Goal: Information Seeking & Learning: Learn about a topic

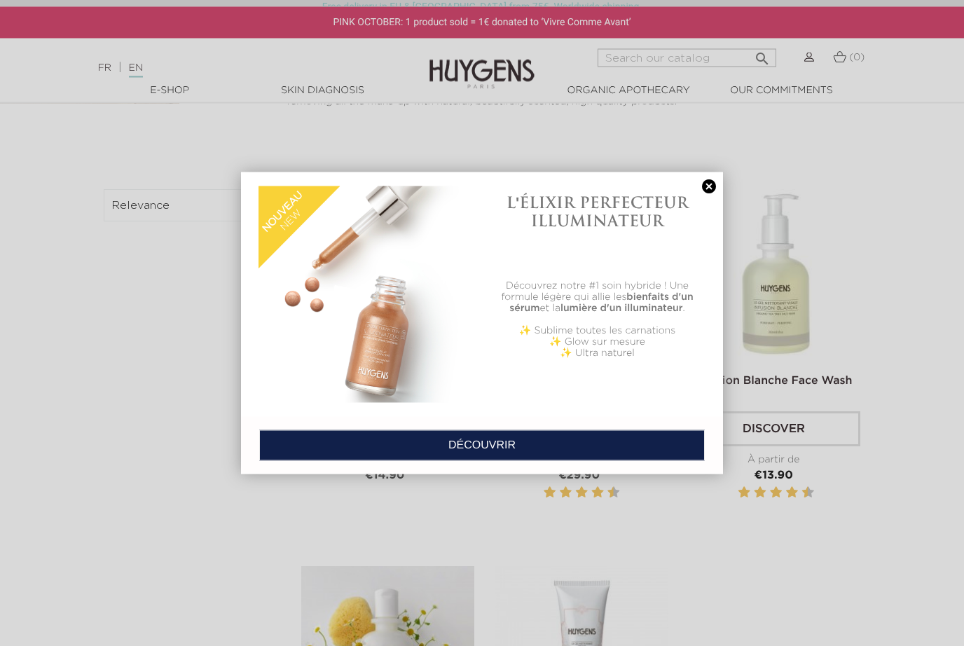
scroll to position [449, 0]
click at [708, 187] on link at bounding box center [709, 186] width 20 height 15
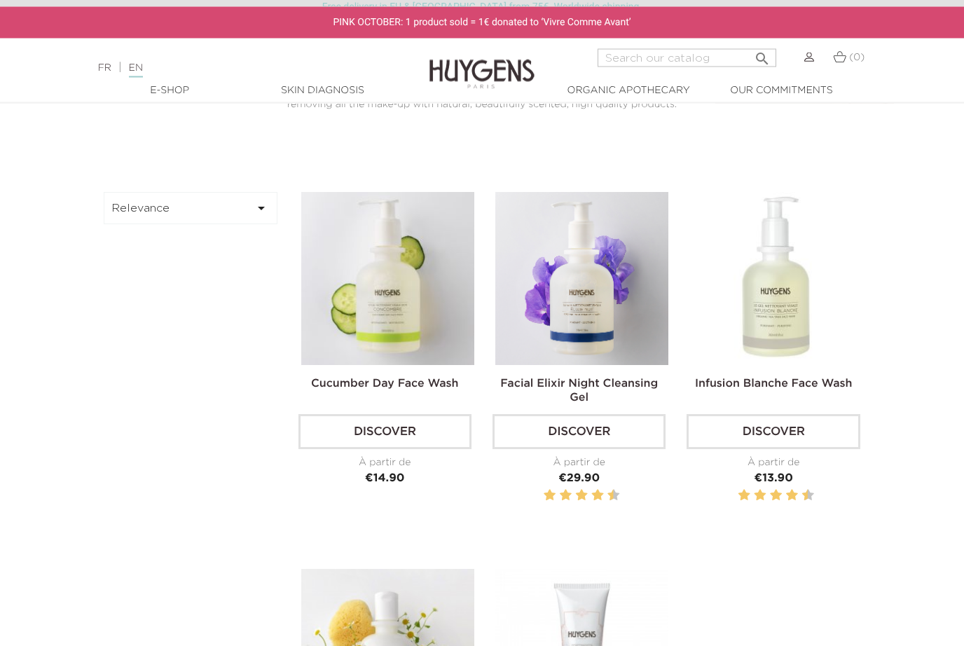
scroll to position [446, 0]
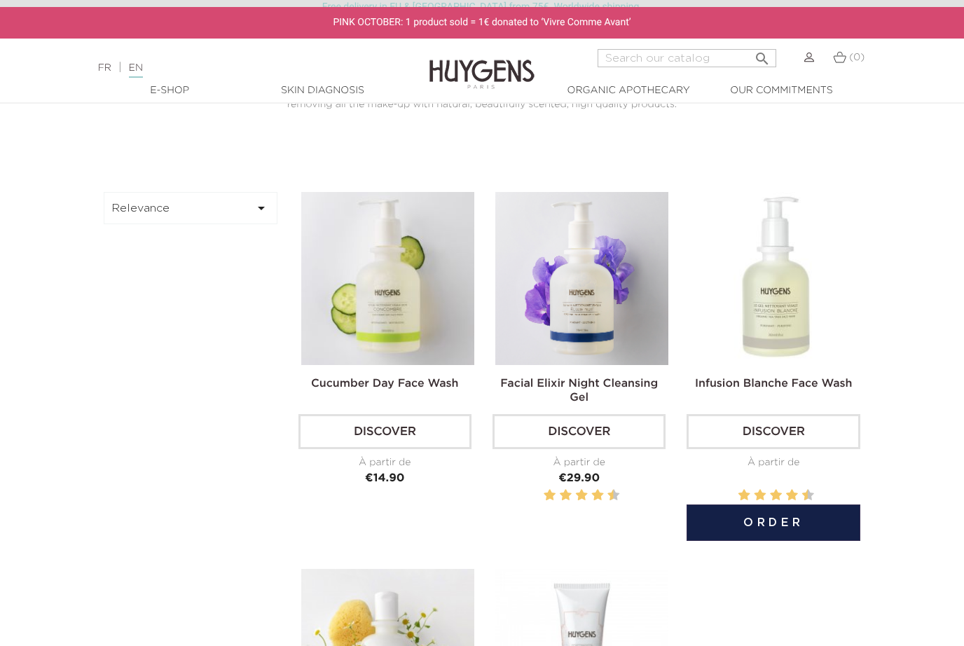
click at [783, 343] on img at bounding box center [775, 278] width 173 height 173
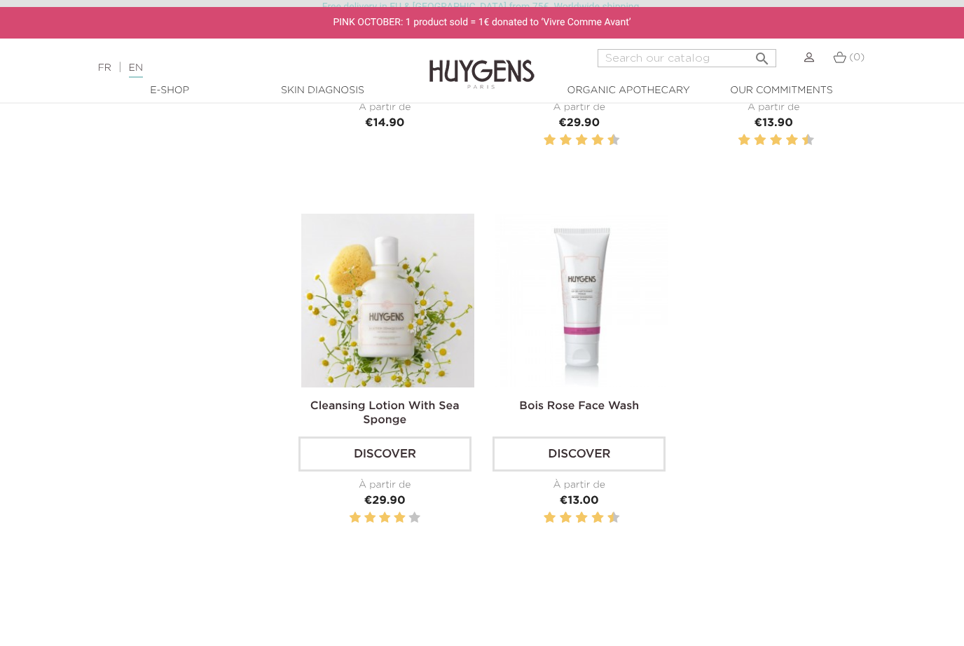
scroll to position [802, 0]
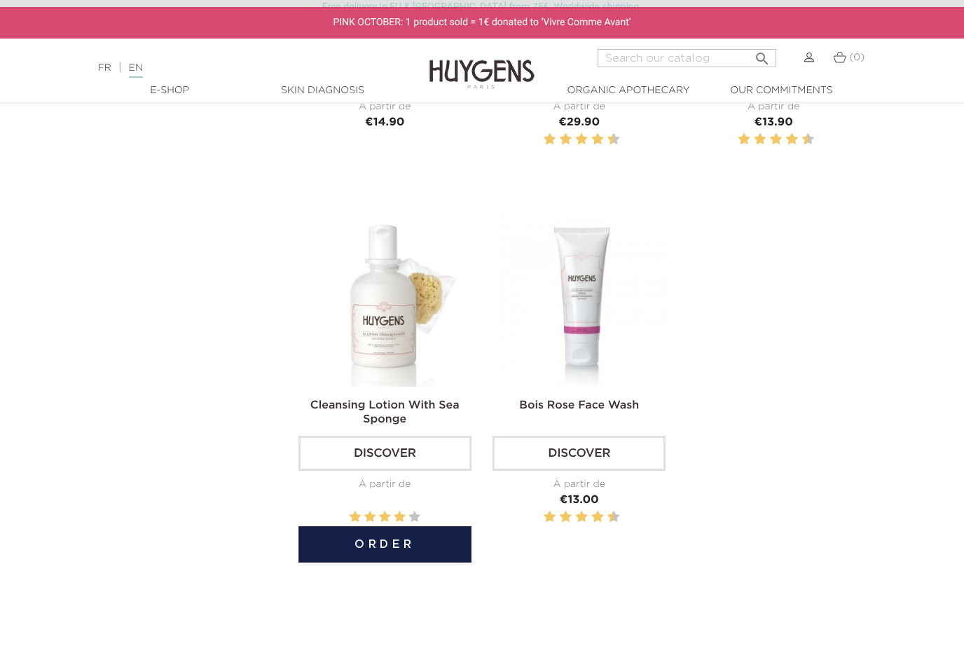
click at [378, 348] on img at bounding box center [387, 299] width 173 height 173
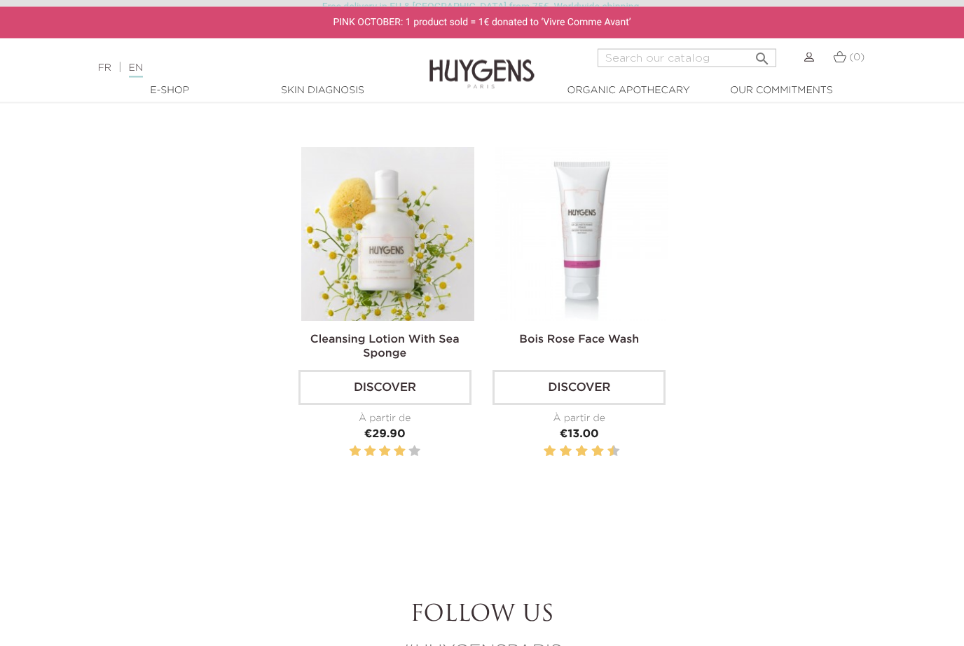
scroll to position [868, 0]
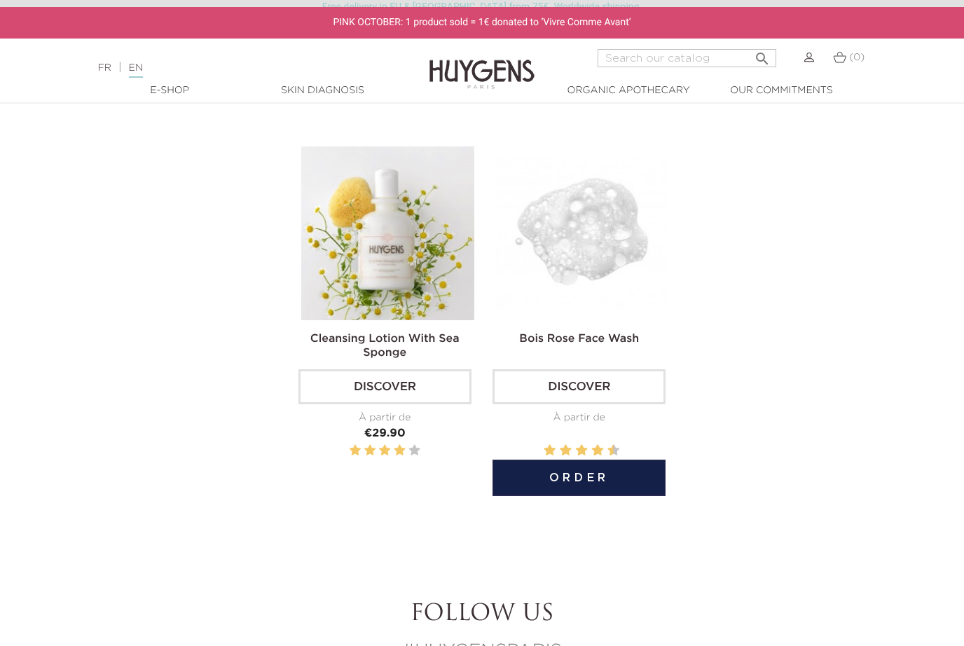
click at [616, 256] on img at bounding box center [581, 232] width 173 height 173
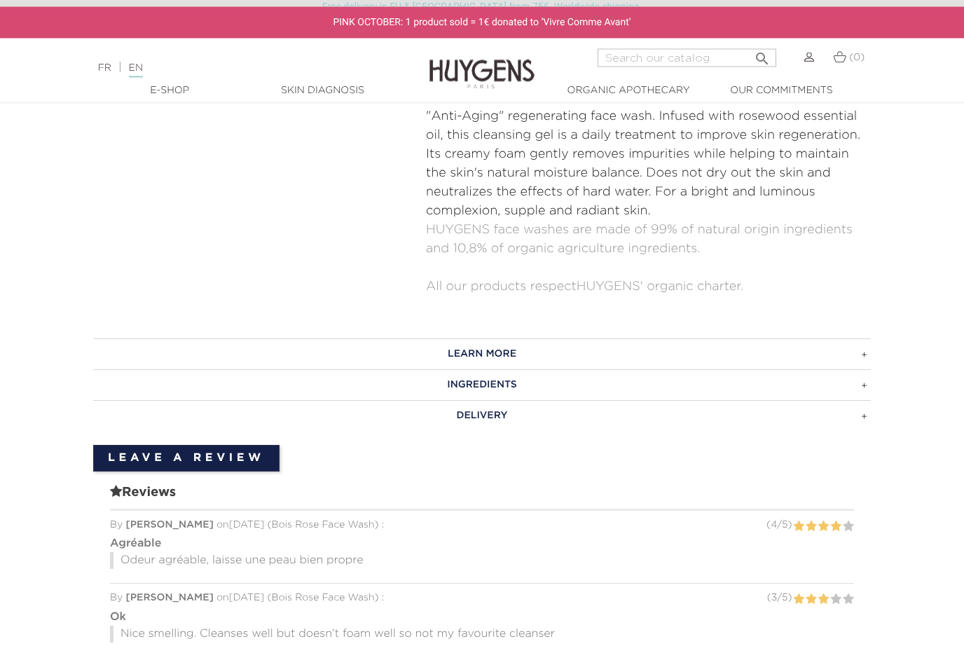
scroll to position [589, 0]
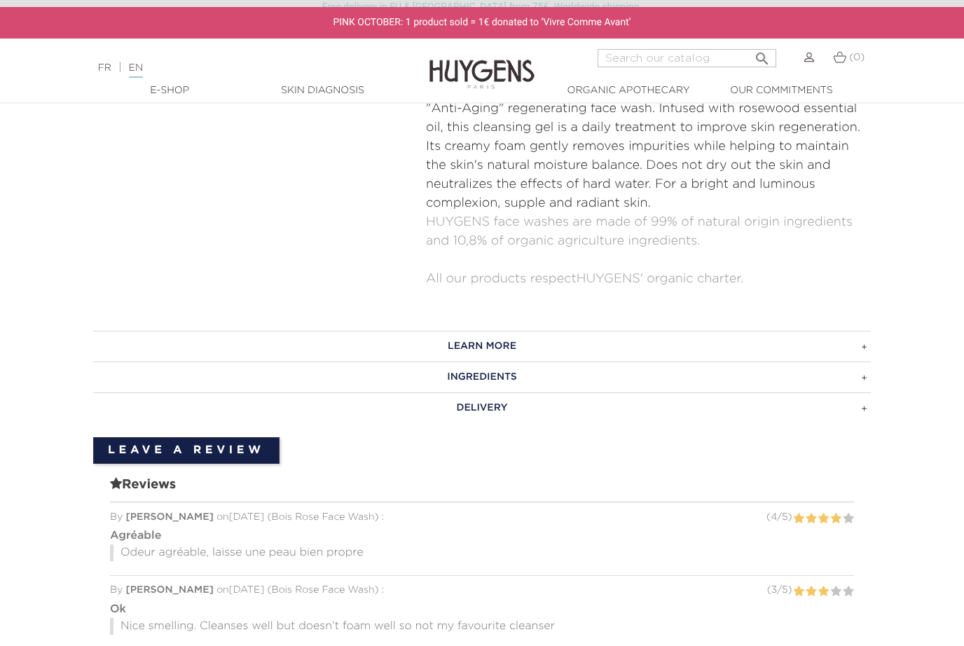
click at [867, 338] on h3 "LEARN MORE" at bounding box center [482, 346] width 778 height 31
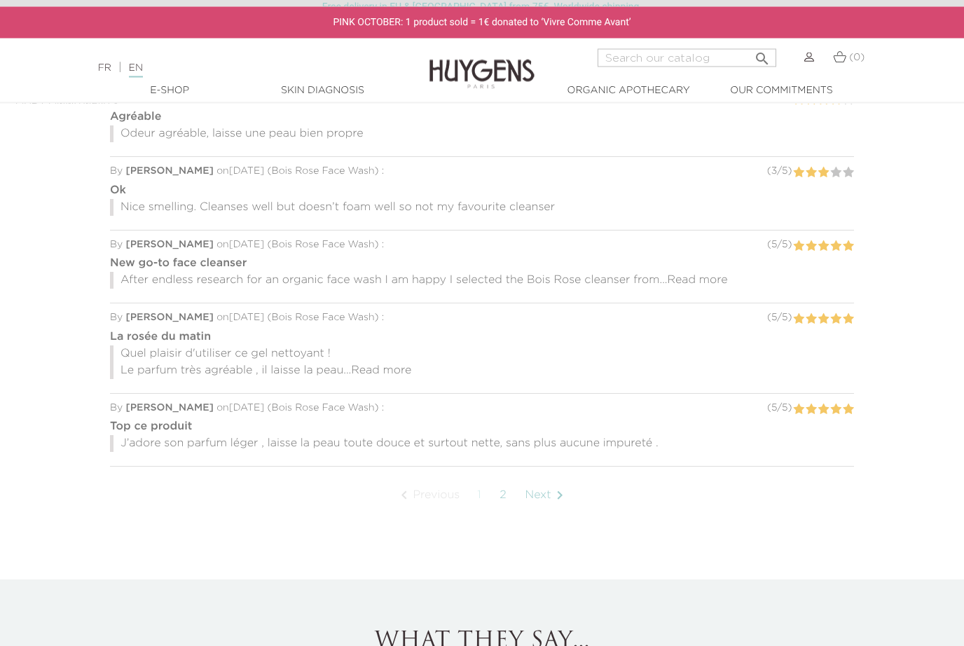
scroll to position [1132, 0]
click at [694, 287] on div "By Elizabeth B. on 02 June 2022 ( Bois Rose Face Wash ) : ( 5 / 5 ) New go-to f…" at bounding box center [482, 266] width 744 height 73
click at [702, 274] on span "Read more" at bounding box center [698, 279] width 60 height 11
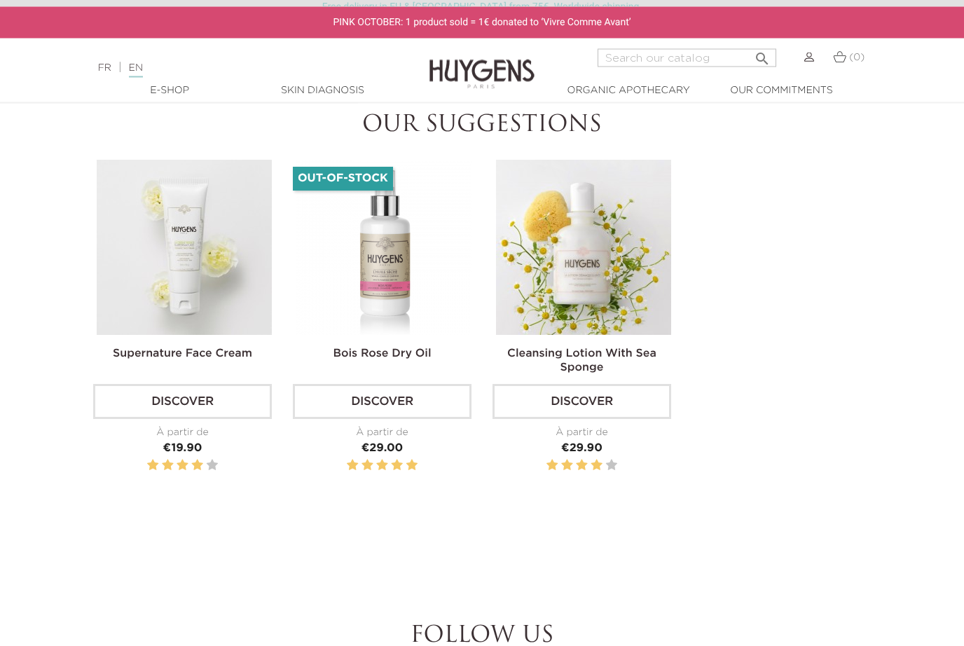
scroll to position [1961, 0]
click at [383, 278] on img at bounding box center [383, 247] width 175 height 175
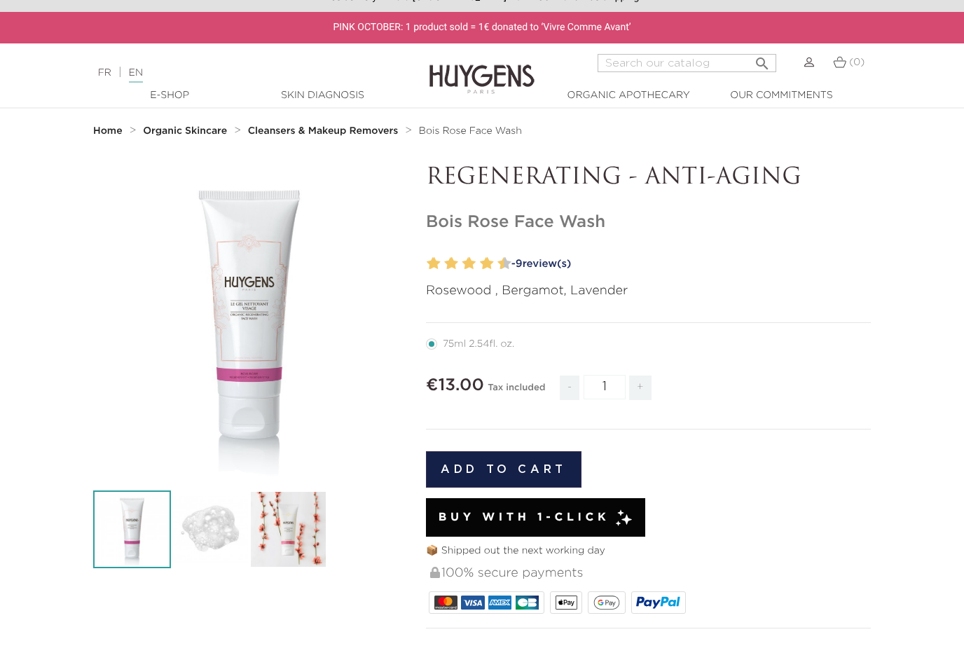
scroll to position [33, 0]
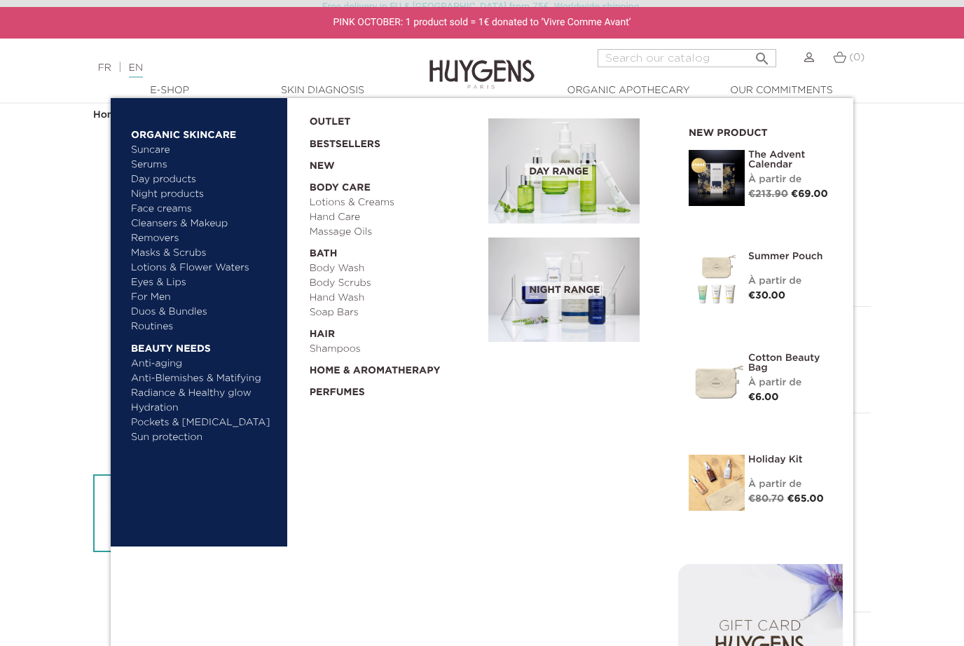
click at [167, 366] on link "Anti-aging" at bounding box center [204, 364] width 146 height 15
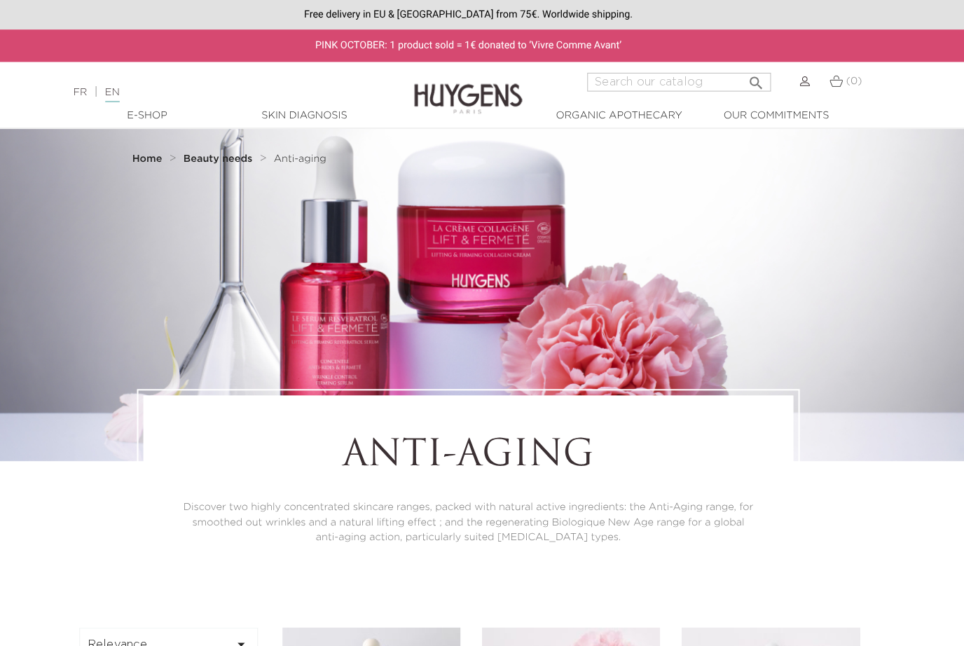
click at [129, 88] on link "EN" at bounding box center [136, 92] width 14 height 15
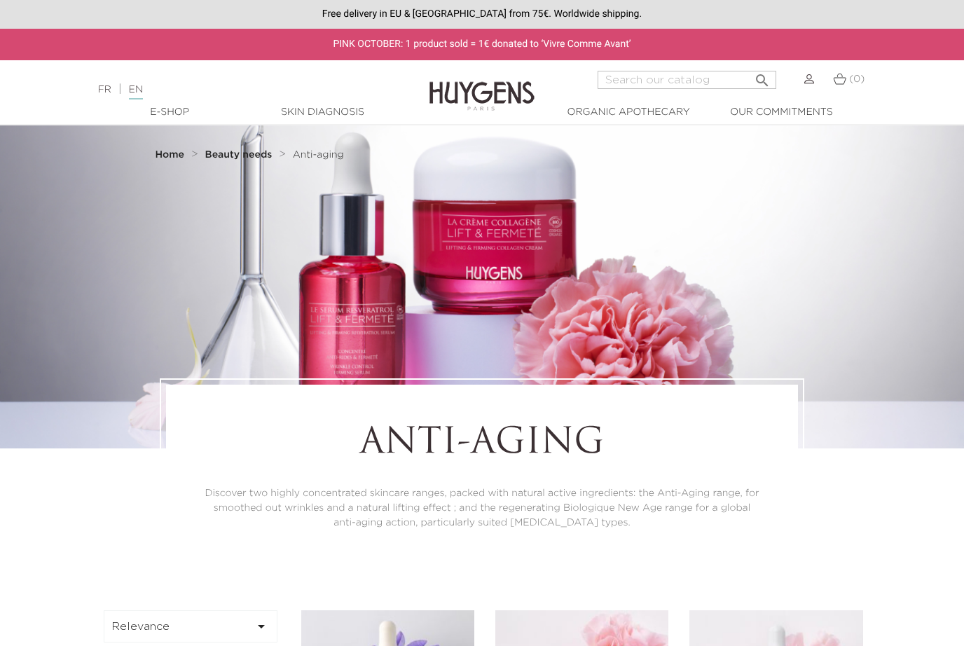
click at [143, 88] on link "EN" at bounding box center [136, 92] width 14 height 15
click at [143, 93] on link "EN" at bounding box center [136, 92] width 14 height 15
click at [893, 465] on div "Anti-aging Discover two highly concentrated skincare ranges, packed with natura…" at bounding box center [482, 476] width 964 height 197
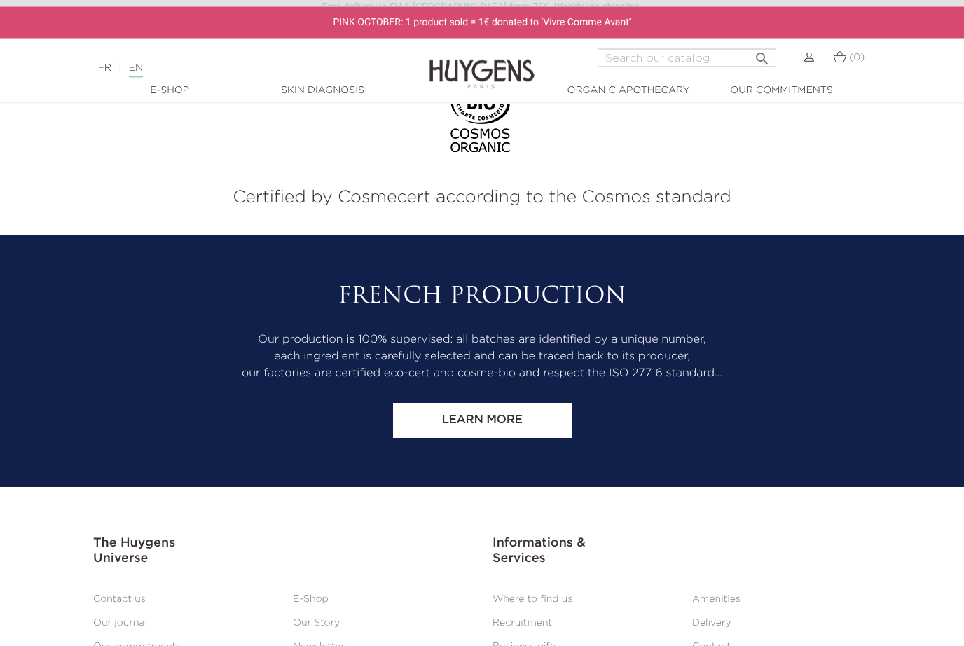
scroll to position [3758, 0]
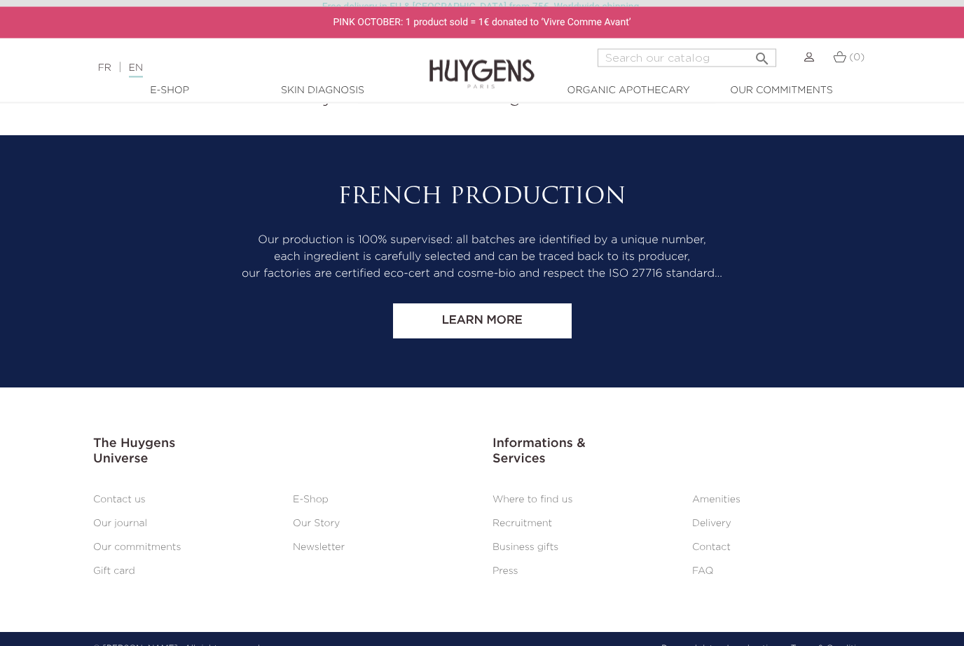
click at [719, 529] on link "Delivery" at bounding box center [711, 524] width 39 height 10
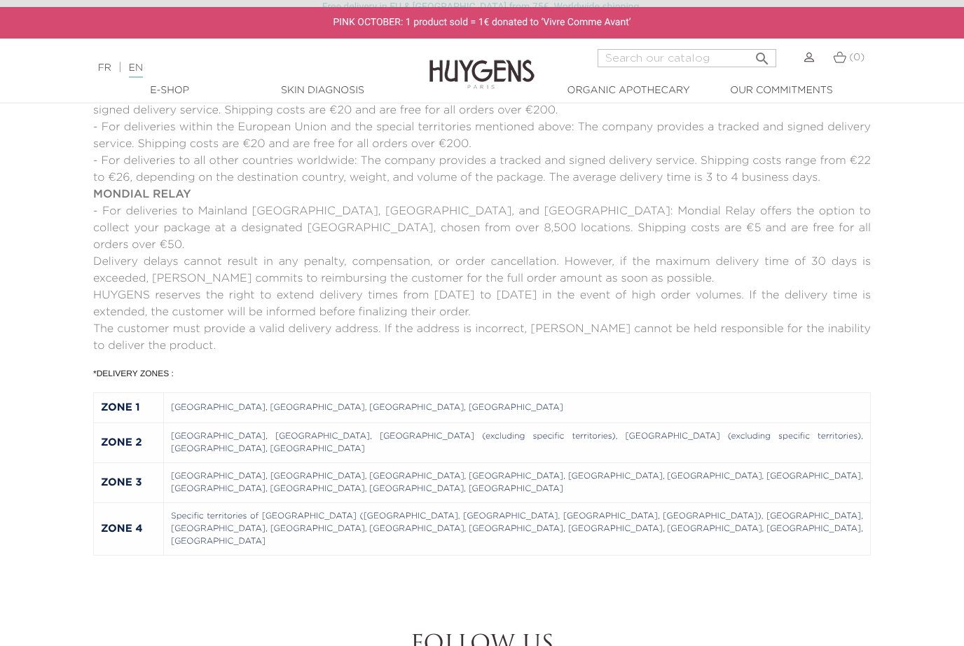
scroll to position [849, 0]
click at [130, 438] on strong "ZONE 2" at bounding box center [121, 443] width 41 height 11
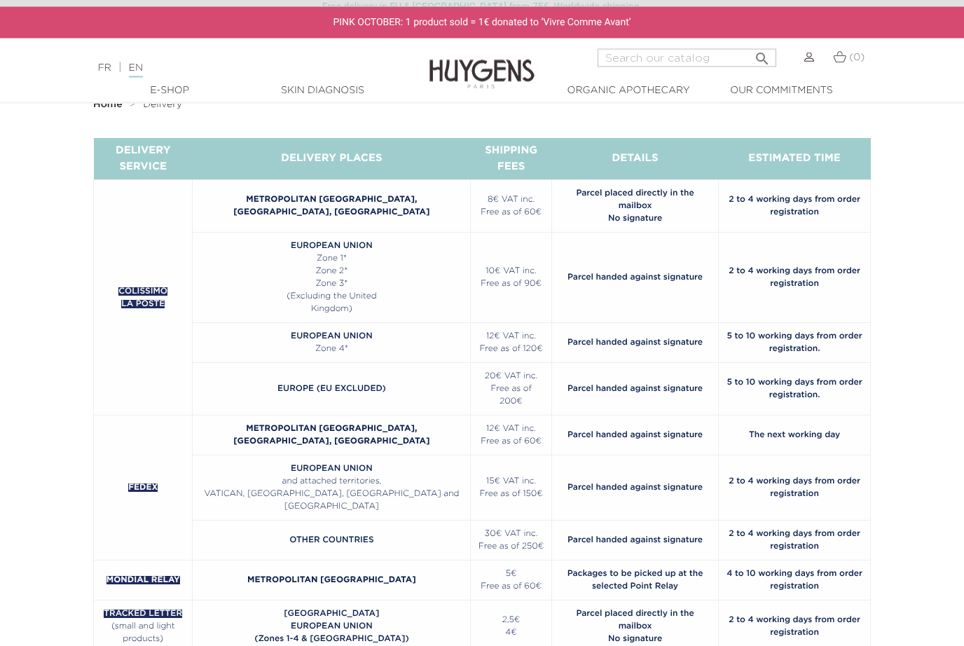
scroll to position [0, 0]
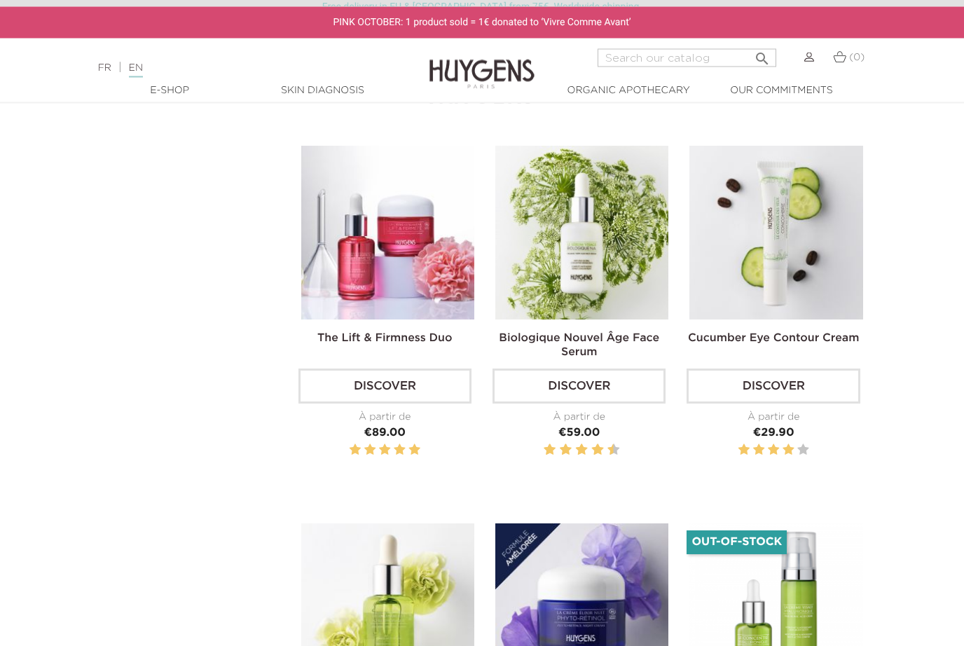
scroll to position [865, 0]
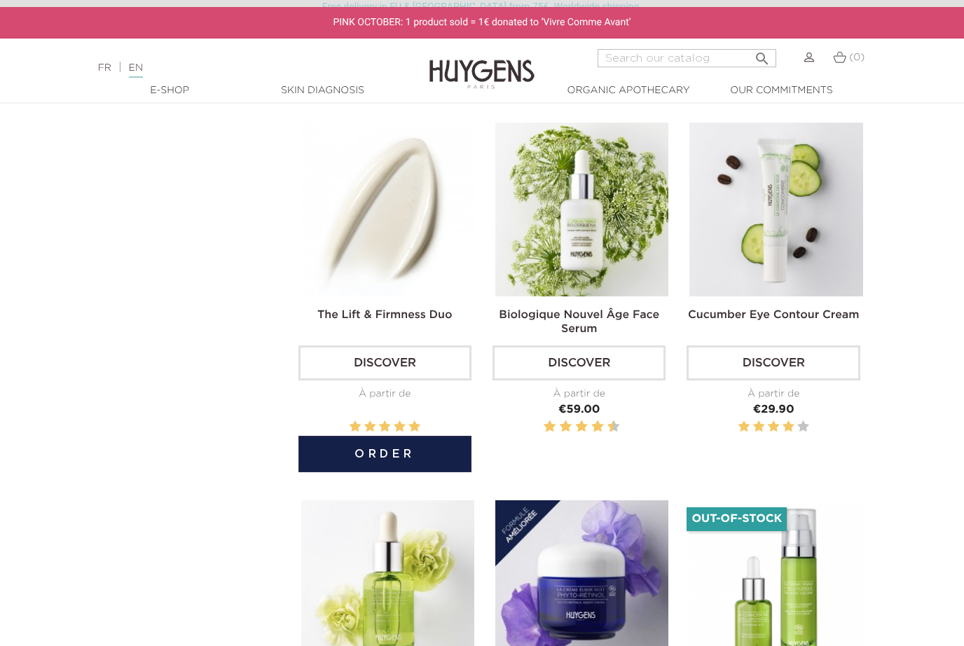
click at [362, 252] on img at bounding box center [387, 209] width 173 height 173
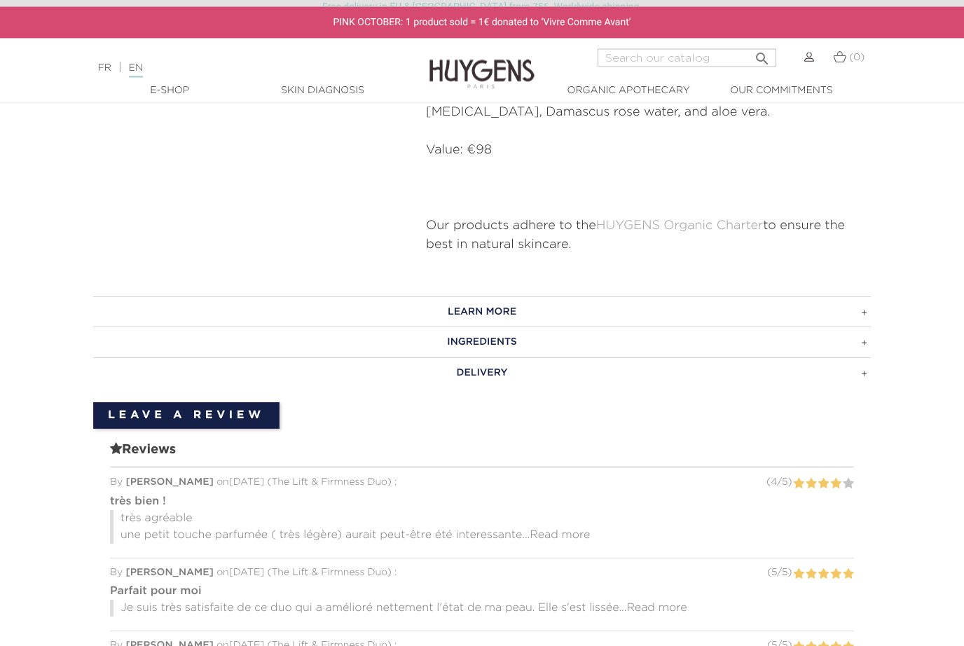
scroll to position [842, 0]
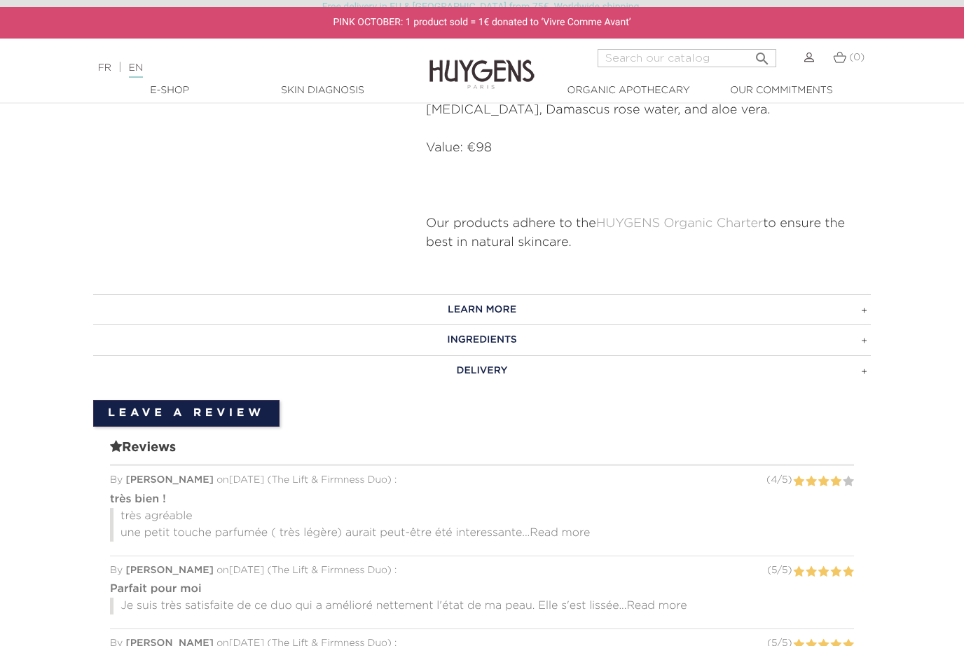
click at [855, 303] on h3 "LEARN MORE" at bounding box center [482, 309] width 778 height 31
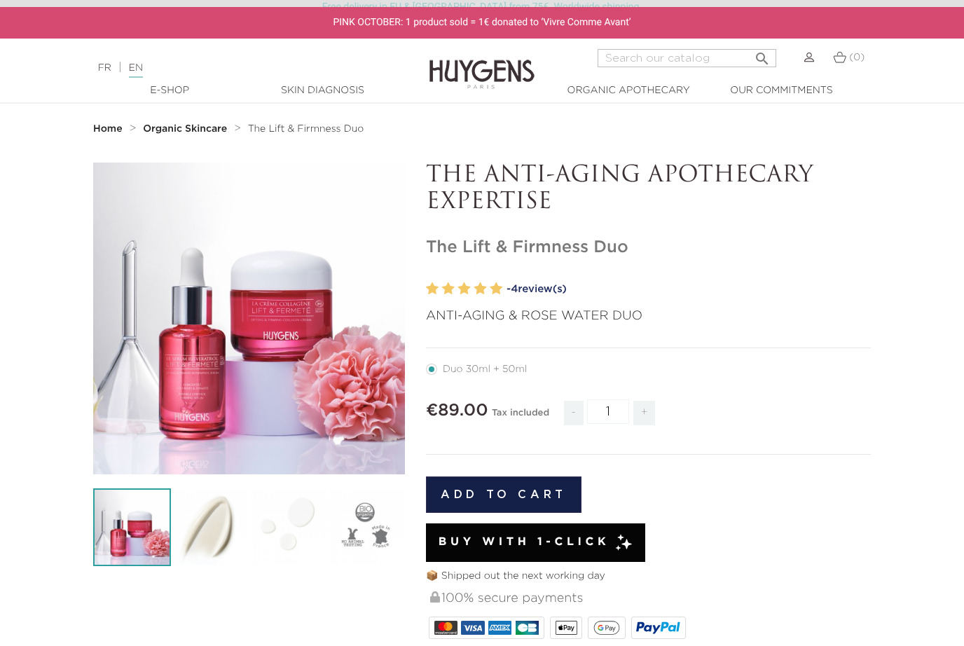
scroll to position [0, 0]
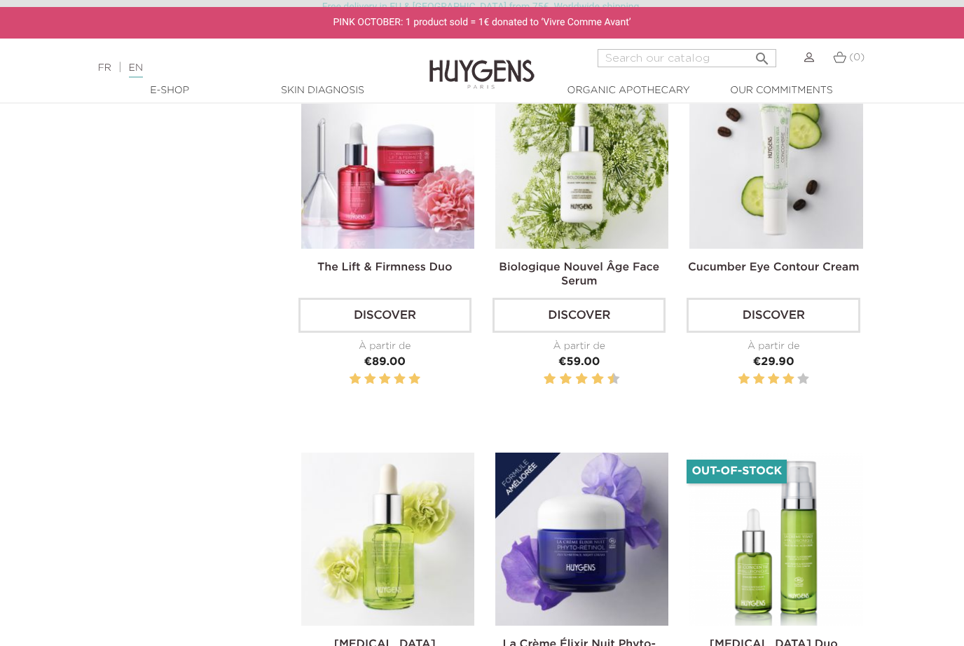
scroll to position [914, 0]
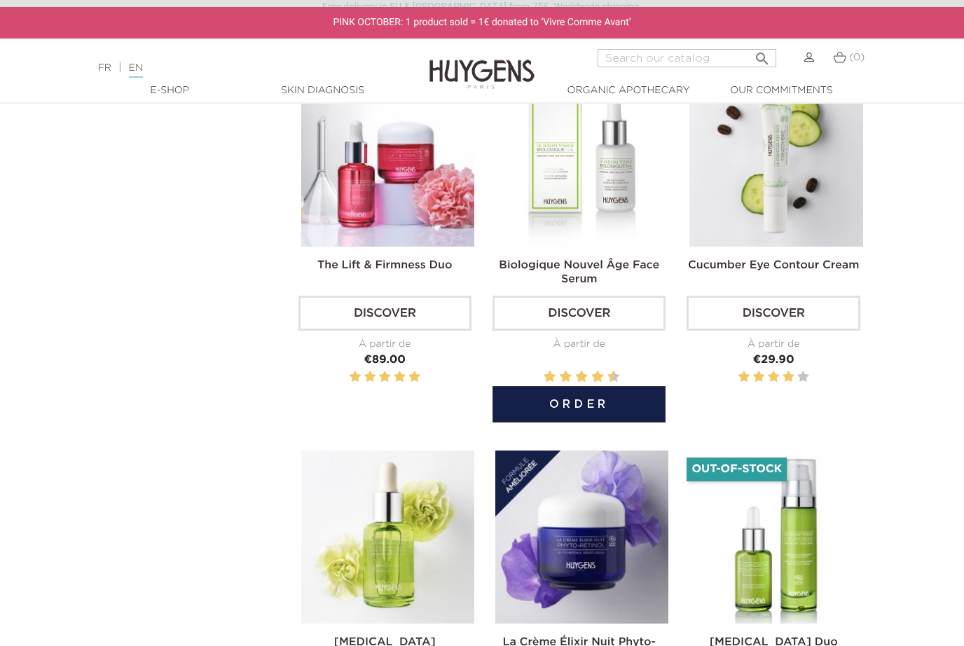
click at [615, 212] on img at bounding box center [581, 159] width 173 height 173
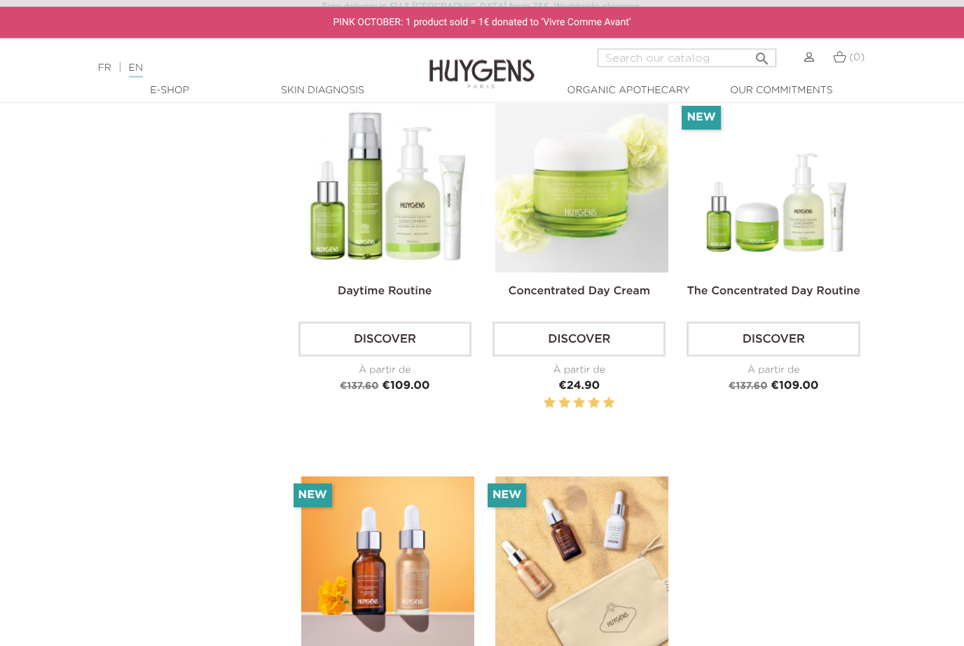
scroll to position [2365, 0]
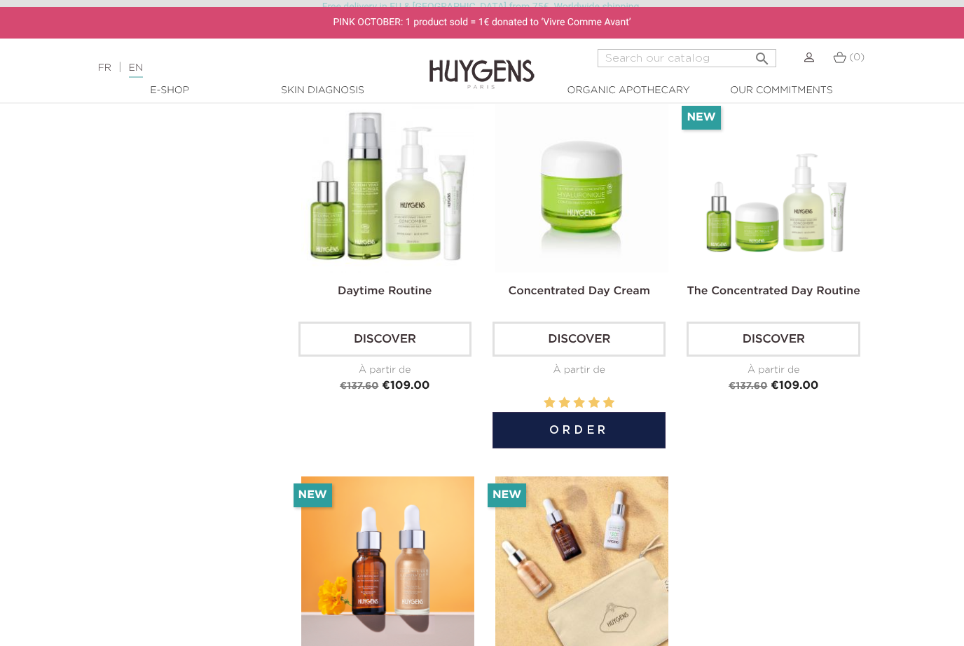
click at [573, 235] on img at bounding box center [581, 185] width 173 height 173
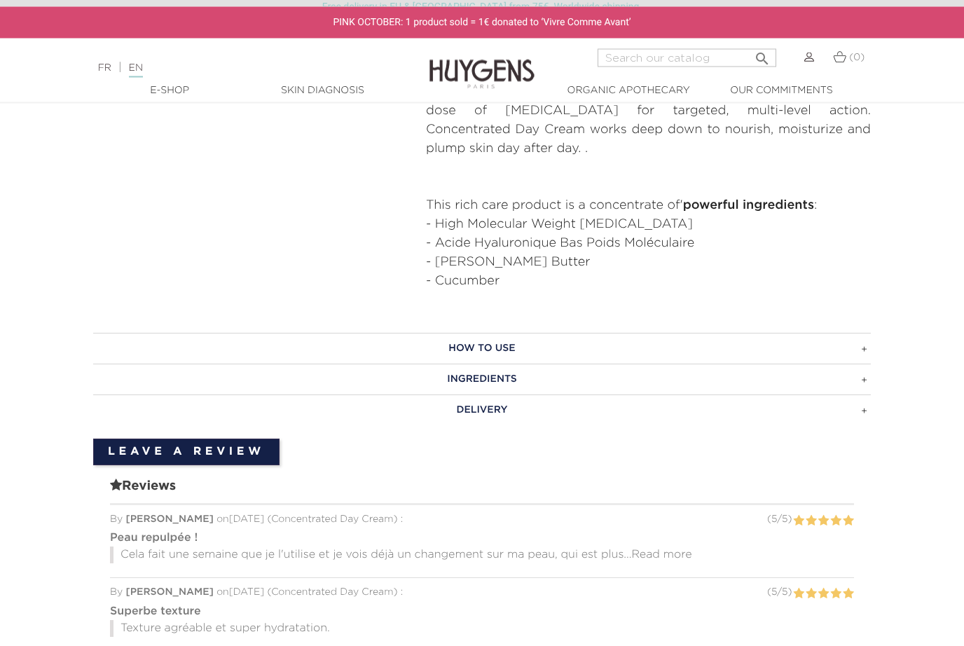
scroll to position [630, 0]
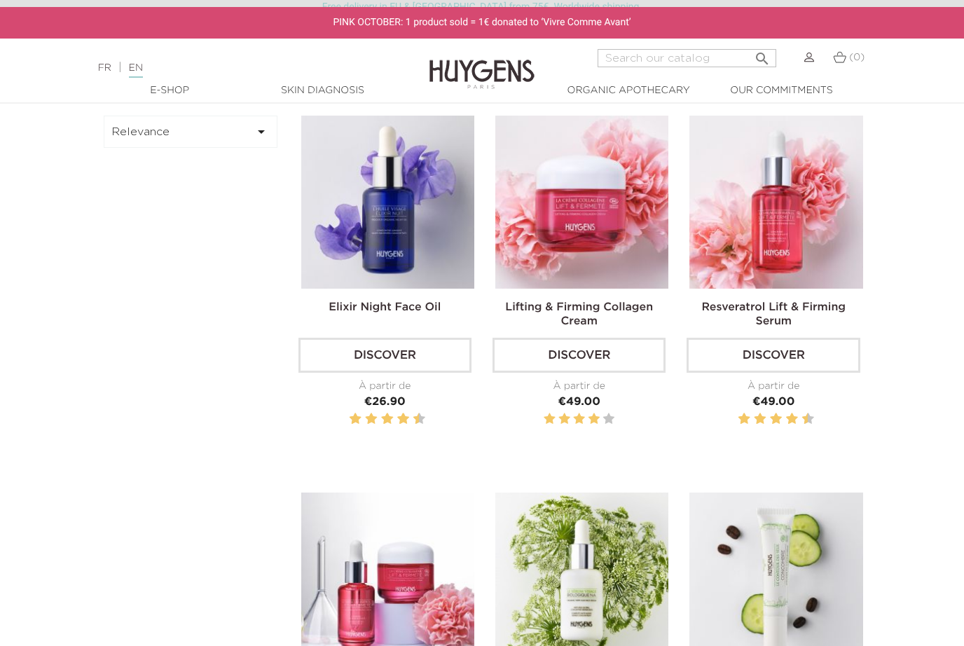
scroll to position [497, 0]
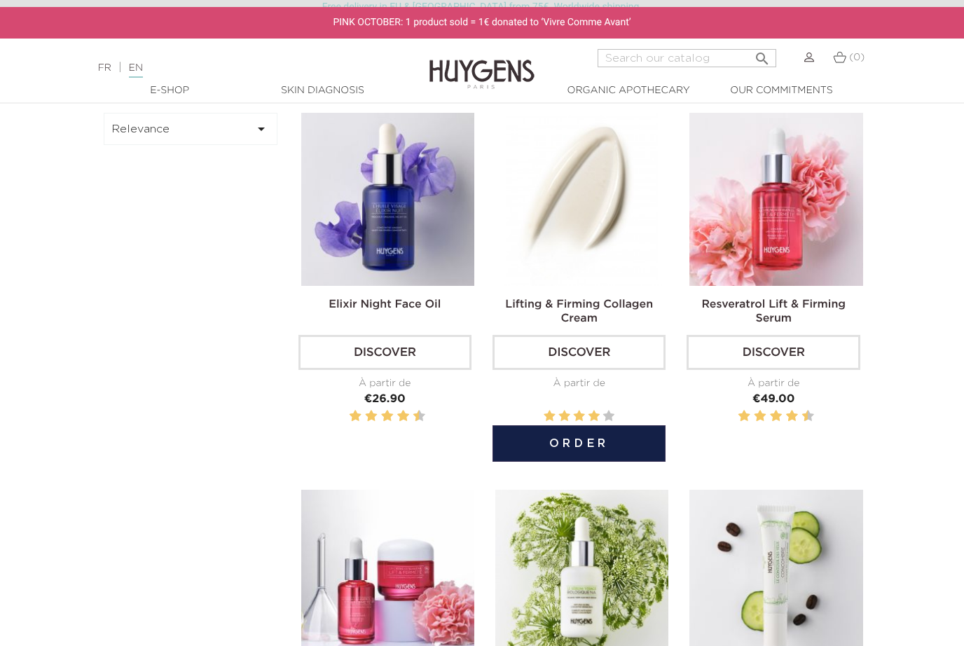
click at [590, 246] on img at bounding box center [581, 199] width 173 height 173
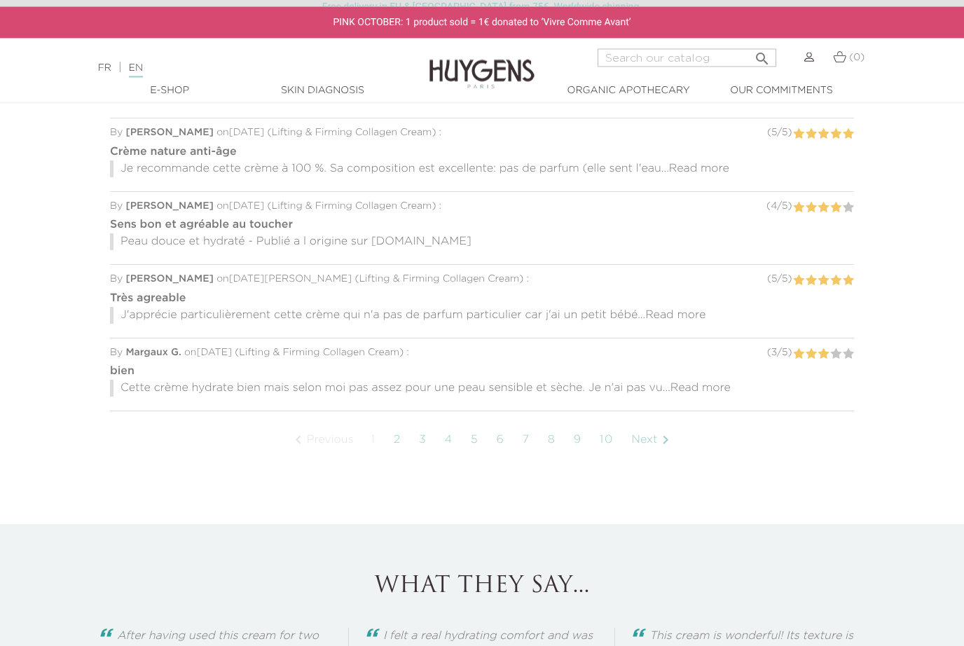
scroll to position [1272, 0]
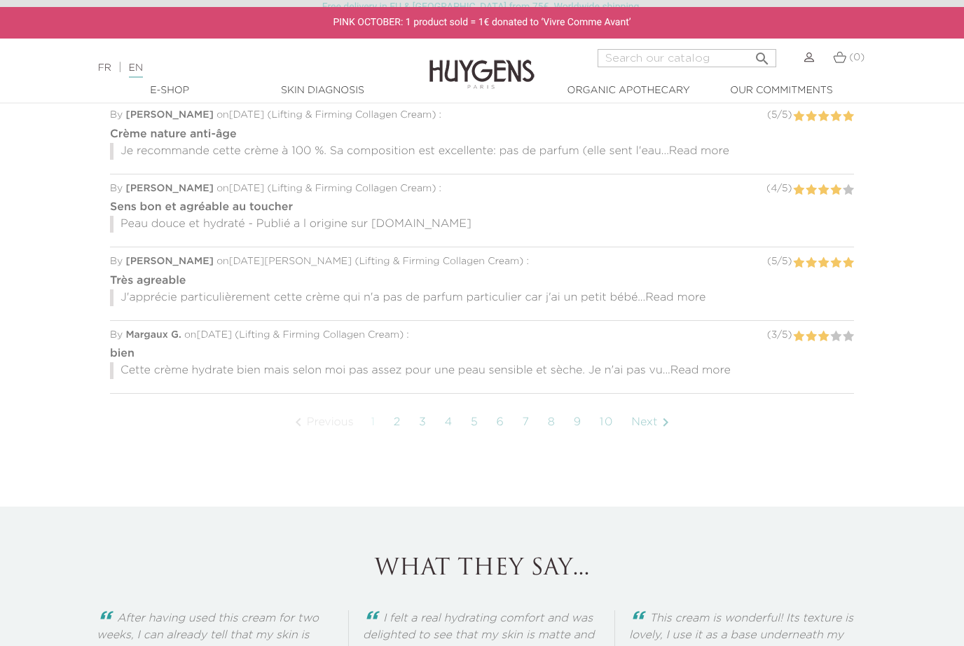
click at [656, 420] on link "Next " at bounding box center [652, 422] width 57 height 35
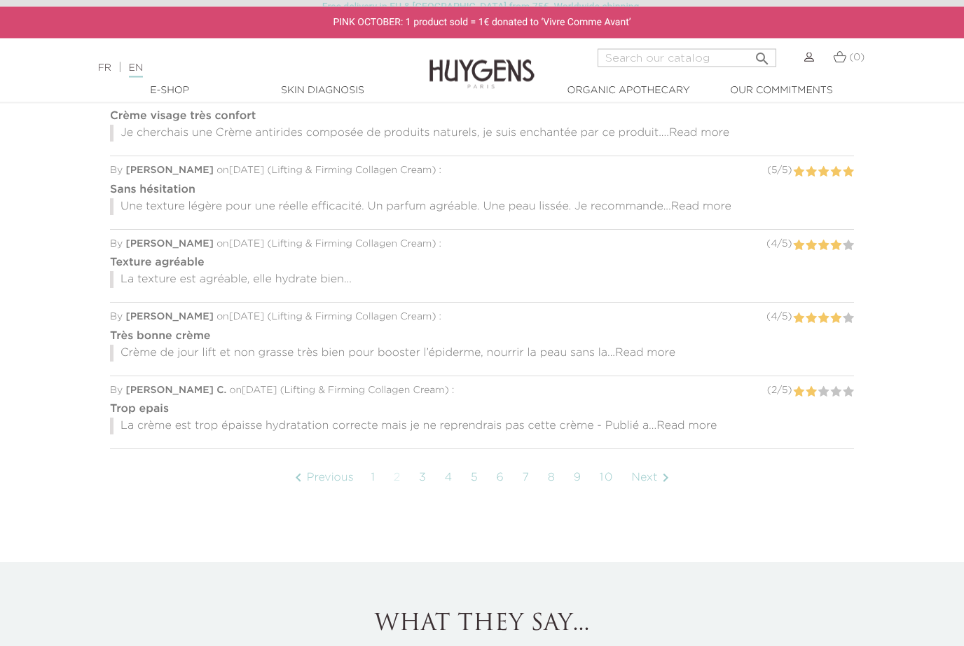
scroll to position [1216, 0]
click at [658, 473] on link "Next " at bounding box center [652, 477] width 57 height 35
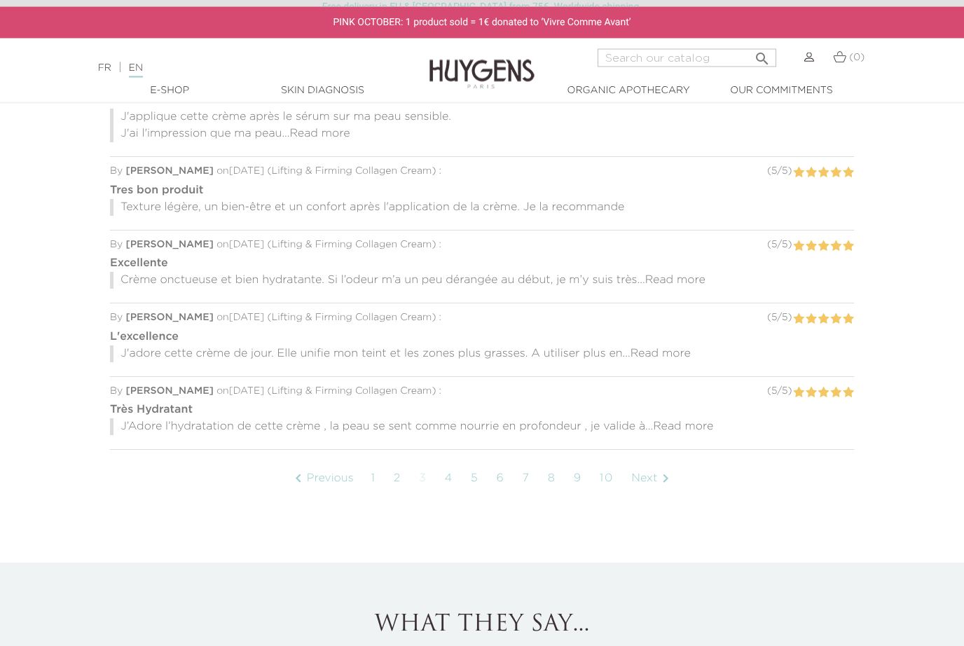
scroll to position [1235, 0]
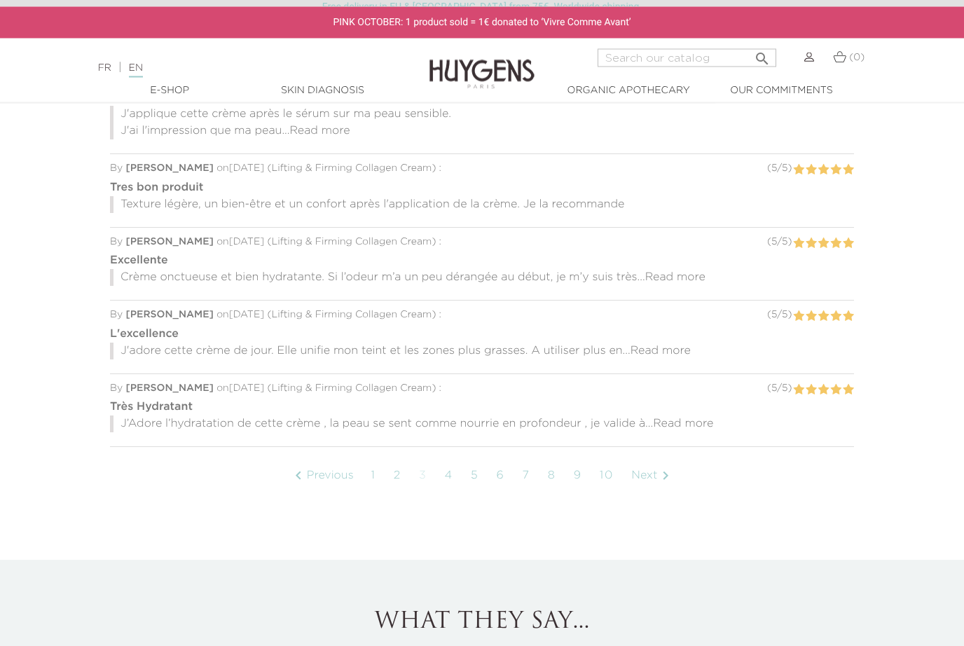
click at [654, 469] on link "Next " at bounding box center [652, 476] width 57 height 35
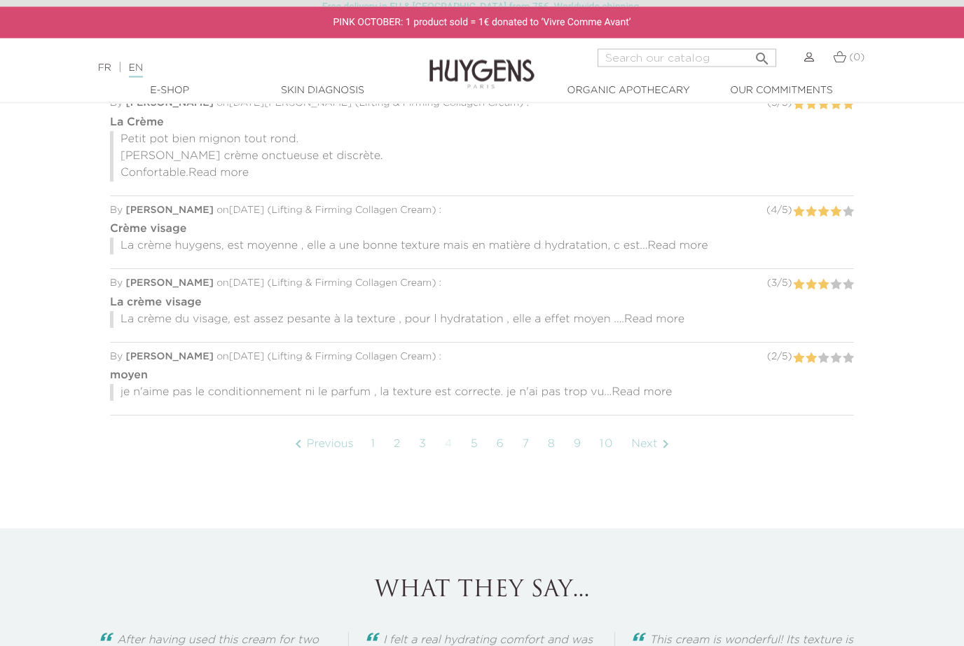
scroll to position [1286, 0]
click at [666, 433] on icon "" at bounding box center [665, 441] width 17 height 17
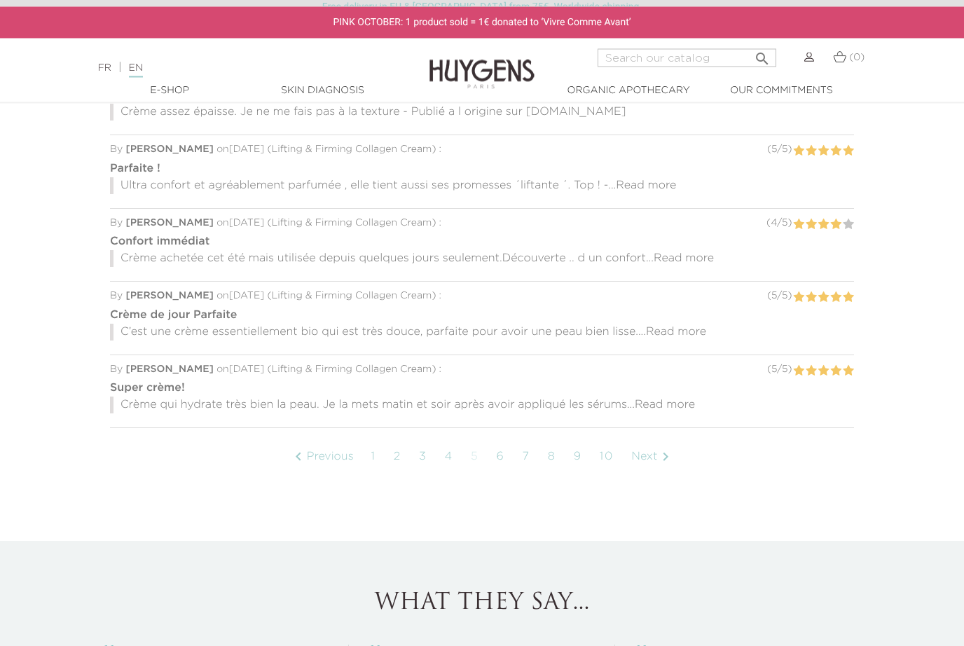
scroll to position [1239, 0]
click at [661, 449] on icon "" at bounding box center [665, 454] width 17 height 17
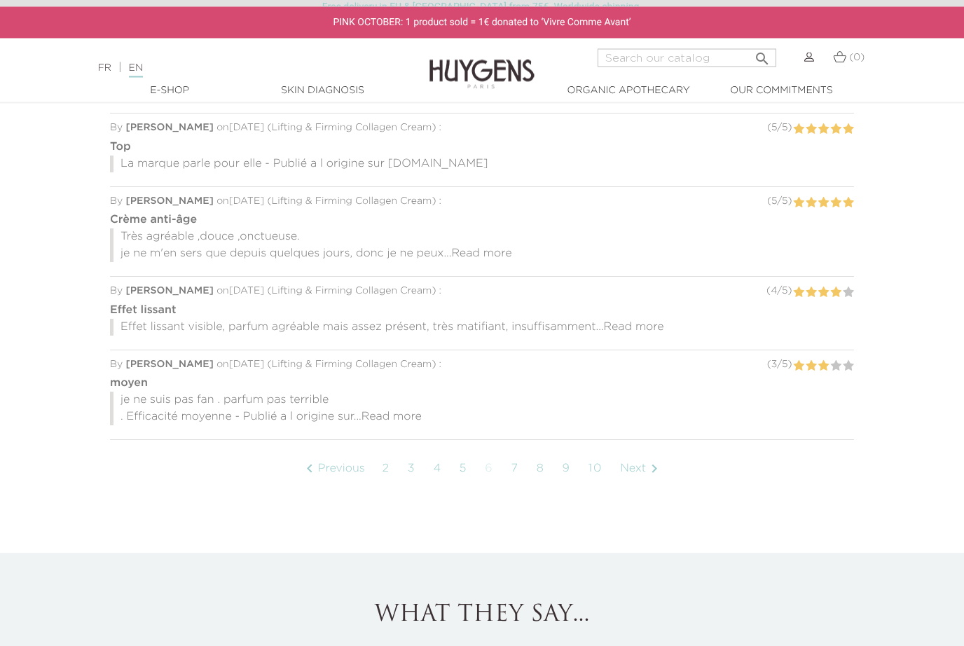
scroll to position [1259, 0]
click at [652, 460] on icon "" at bounding box center [654, 468] width 17 height 17
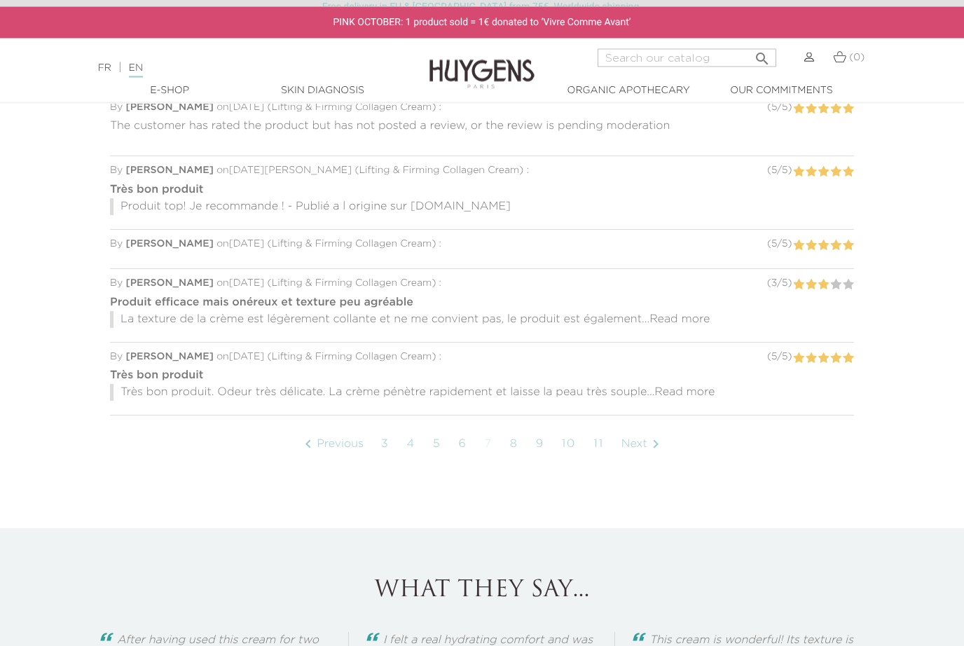
scroll to position [1207, 0]
click at [652, 435] on icon "" at bounding box center [655, 443] width 17 height 17
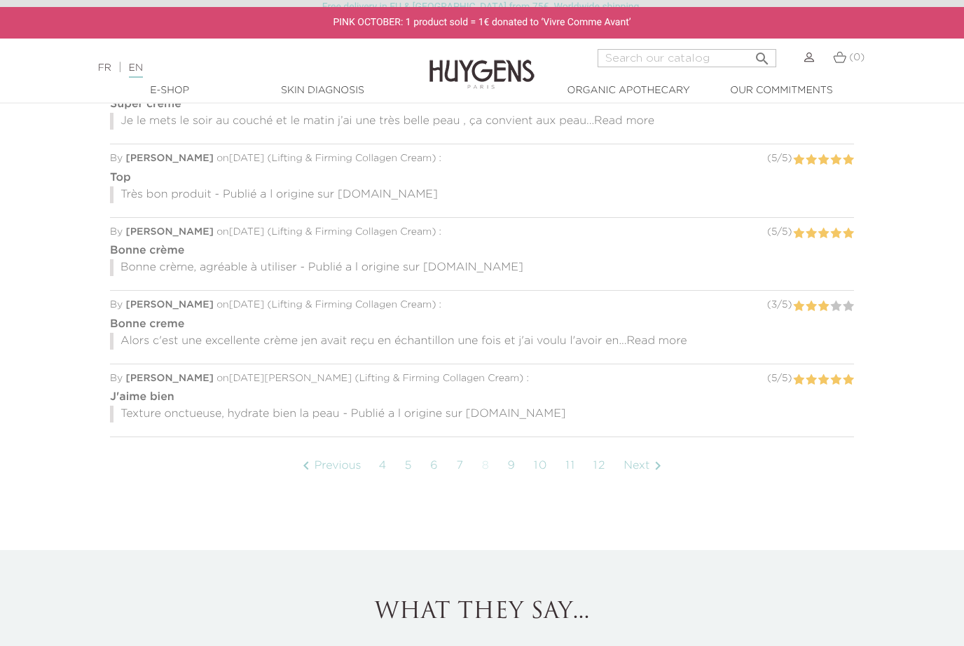
scroll to position [1232, 0]
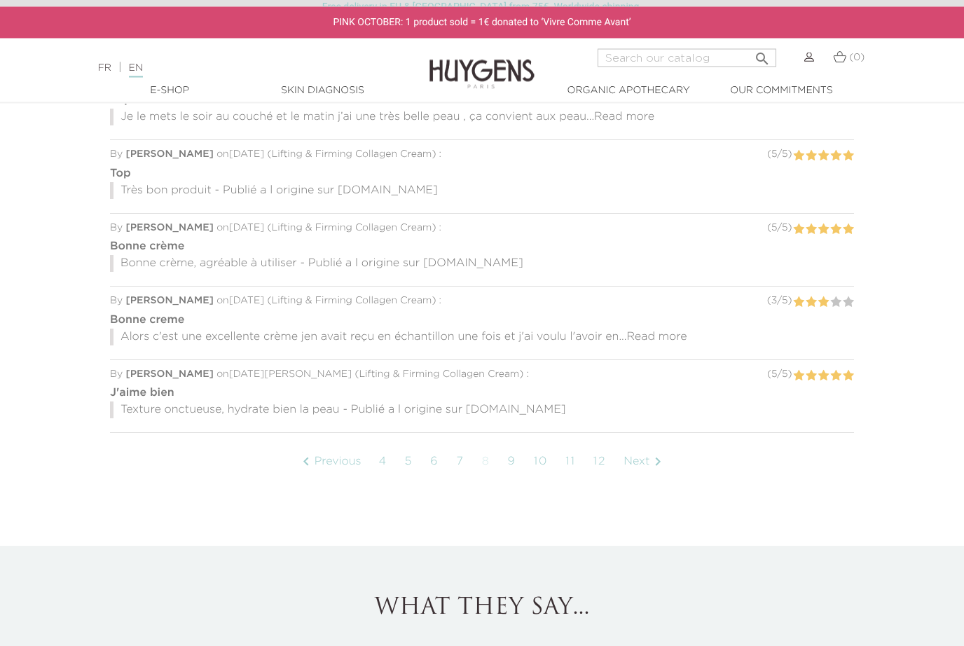
click at [652, 445] on link "Next " at bounding box center [645, 462] width 57 height 35
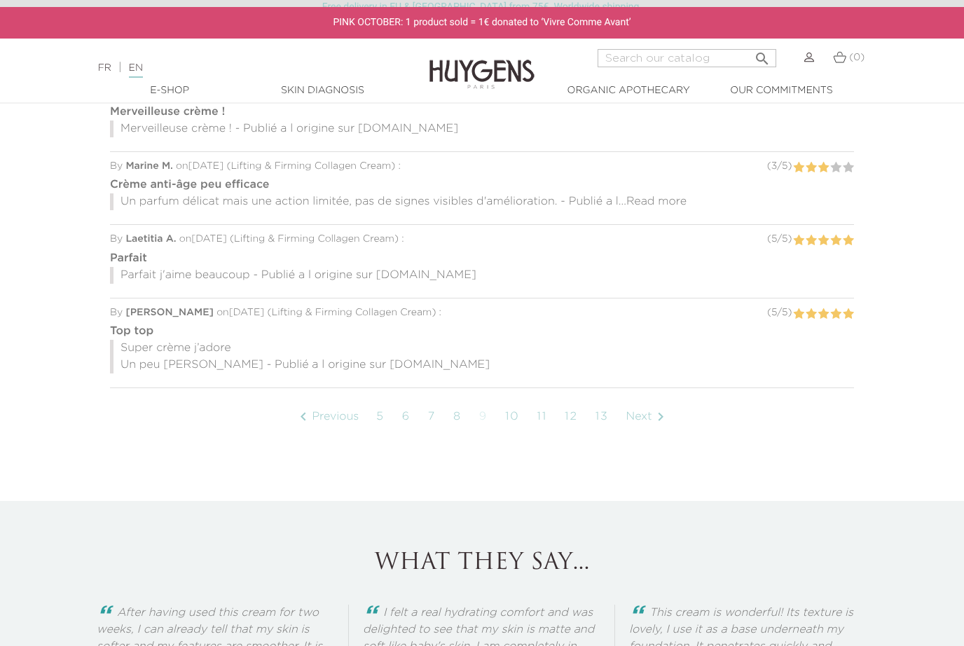
scroll to position [1297, 0]
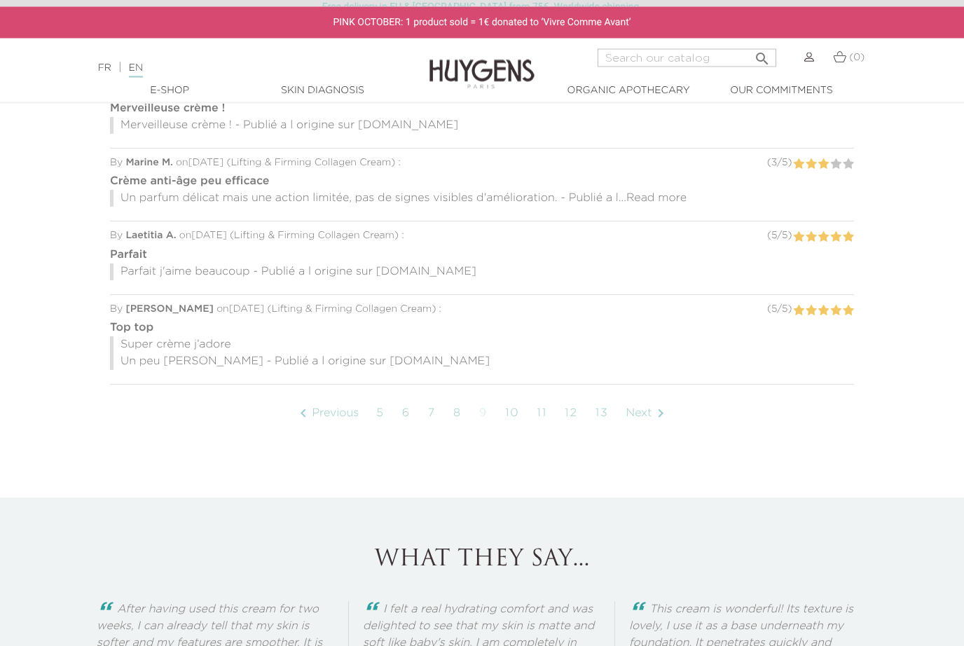
click at [651, 403] on link "Next " at bounding box center [647, 414] width 57 height 35
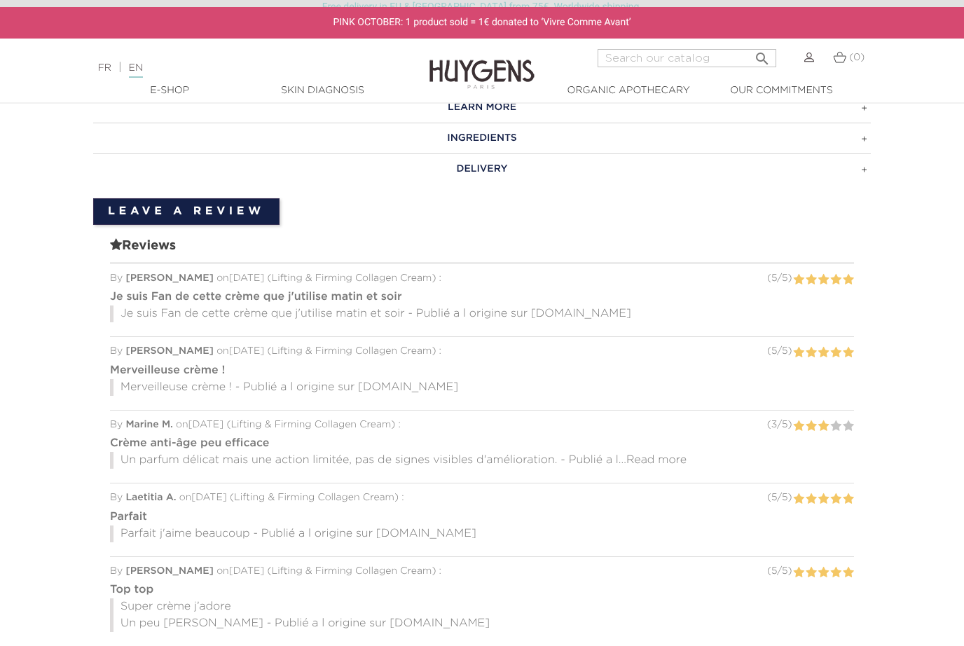
scroll to position [1134, 0]
